Goal: Transaction & Acquisition: Purchase product/service

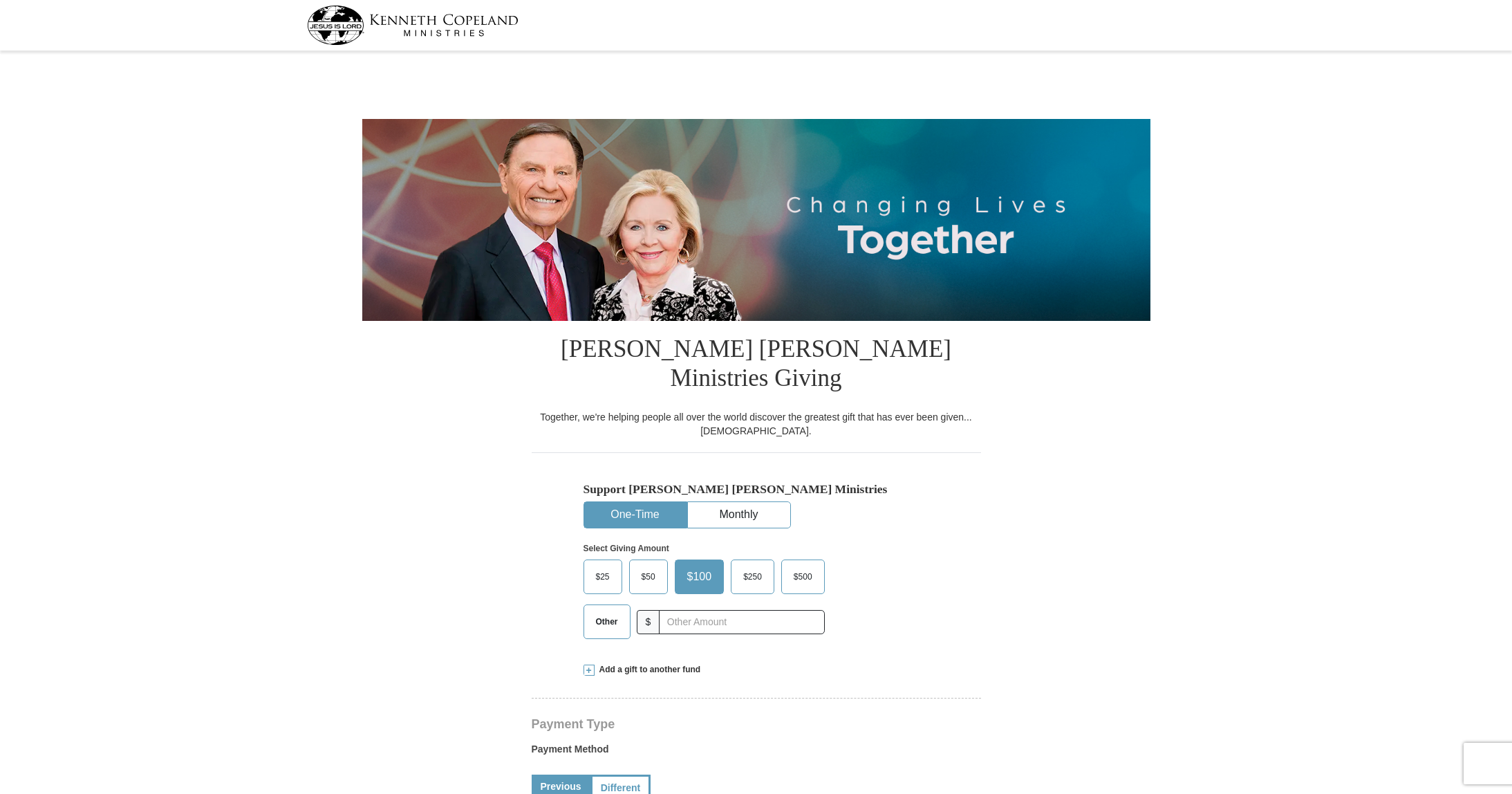
select select "[GEOGRAPHIC_DATA]"
click at [591, 611] on span "Other" at bounding box center [607, 621] width 36 height 21
click at [0, 0] on input "Other" at bounding box center [0, 0] width 0 height 0
click at [683, 610] on input "text" at bounding box center [740, 622] width 153 height 25
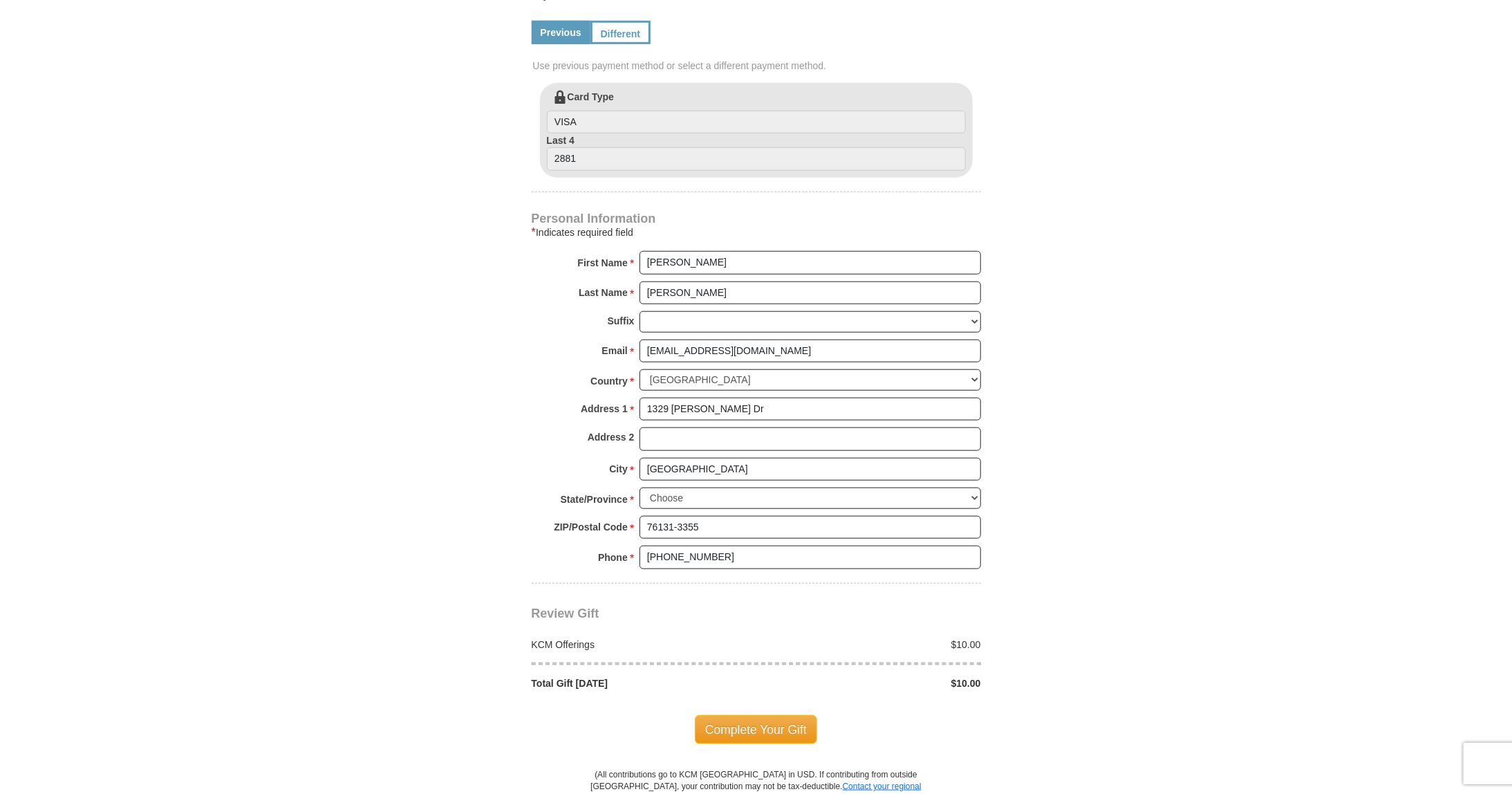
scroll to position [761, 0]
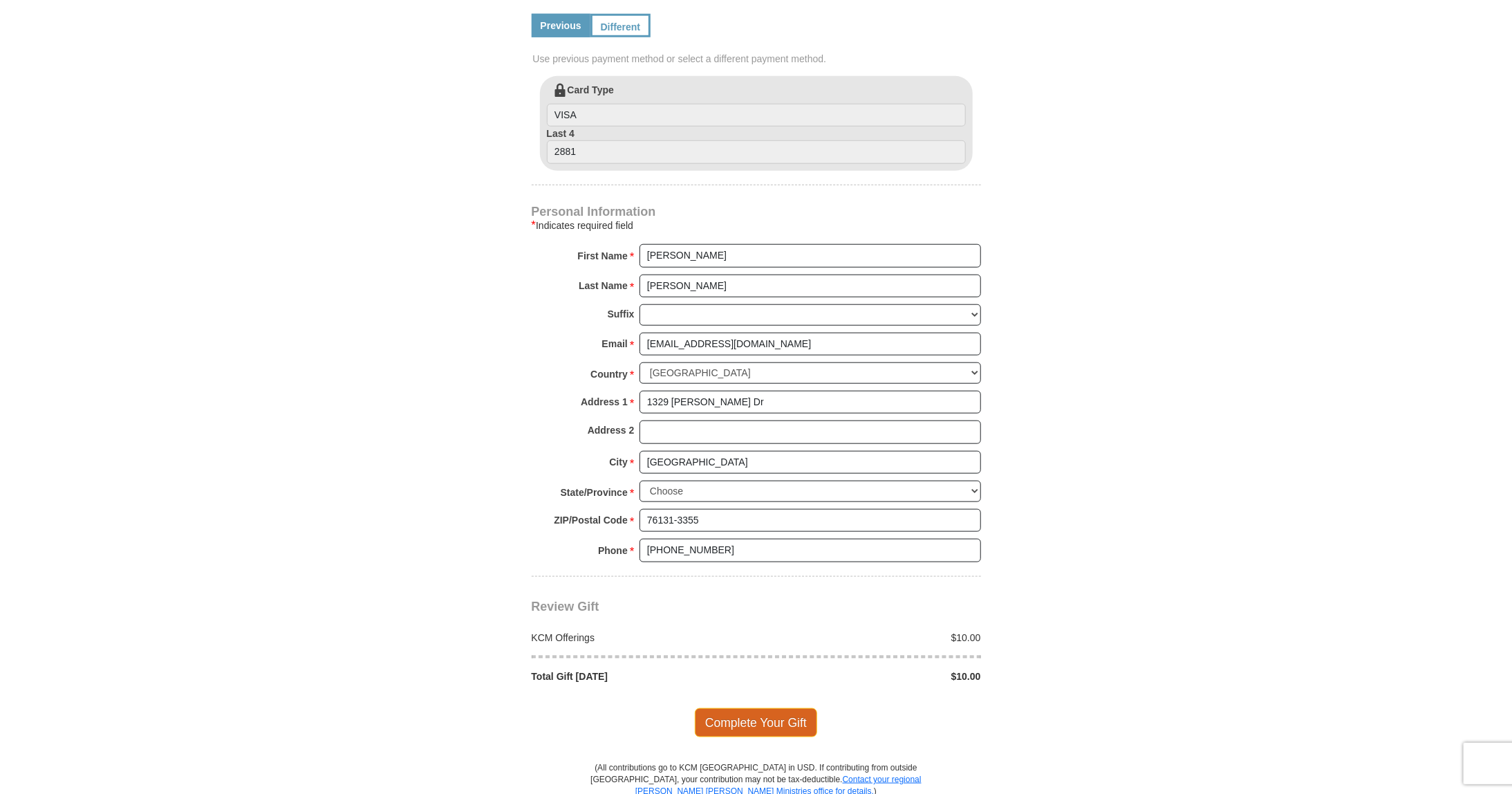
type input "10.00"
click at [783, 709] on span "Complete Your Gift" at bounding box center [756, 723] width 123 height 29
